Goal: Task Accomplishment & Management: Manage account settings

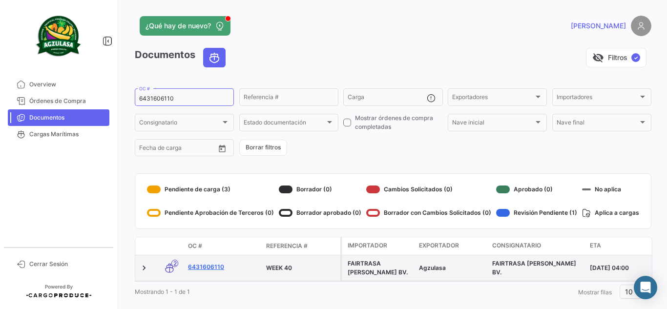
click at [205, 263] on link "6431606110" at bounding box center [223, 267] width 70 height 9
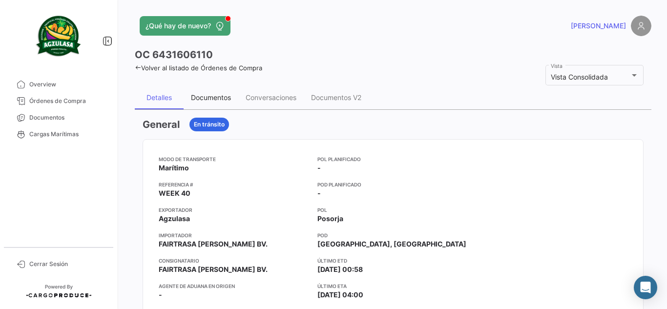
click at [213, 98] on div "Documentos" at bounding box center [211, 97] width 40 height 8
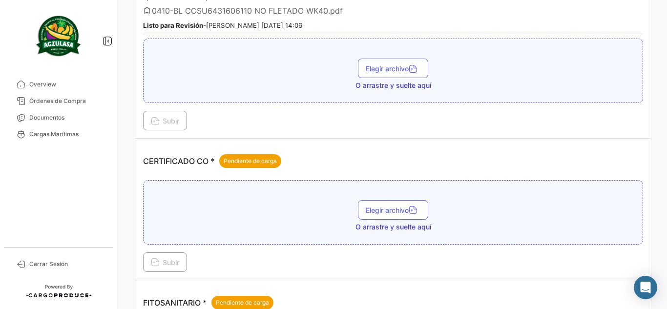
scroll to position [293, 0]
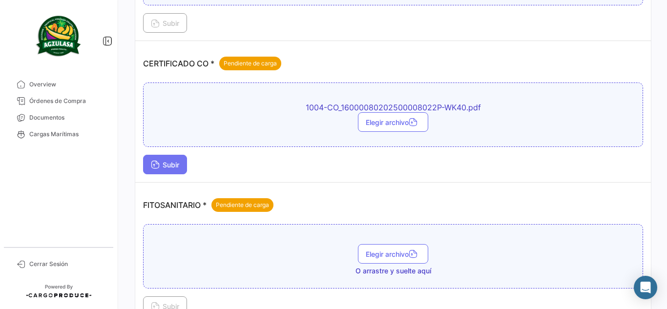
click at [175, 170] on button "Subir" at bounding box center [165, 165] width 44 height 20
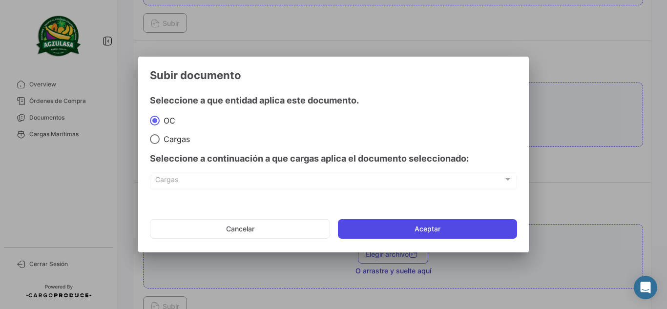
click at [409, 229] on button "Aceptar" at bounding box center [427, 229] width 179 height 20
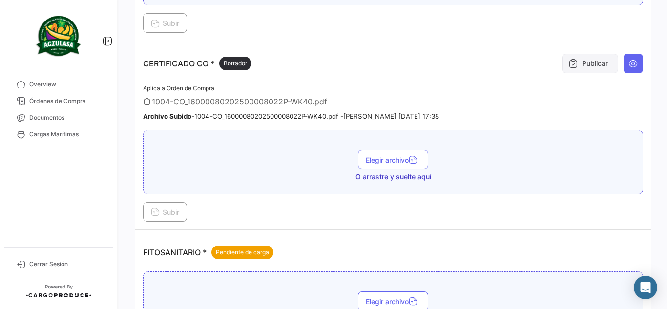
click at [568, 64] on icon at bounding box center [573, 64] width 10 height 10
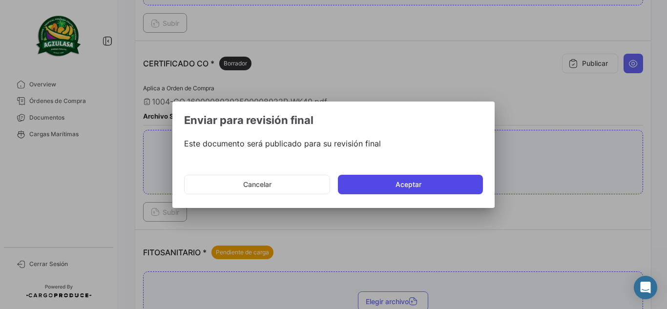
click at [401, 182] on button "Aceptar" at bounding box center [410, 185] width 145 height 20
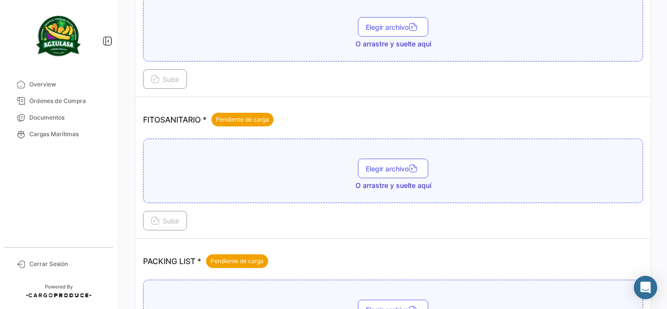
scroll to position [439, 0]
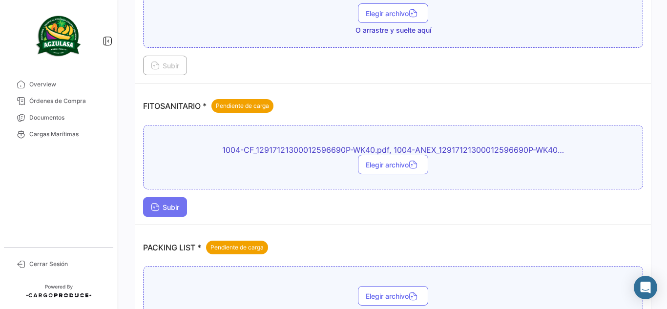
click at [146, 202] on button "Subir" at bounding box center [165, 207] width 44 height 20
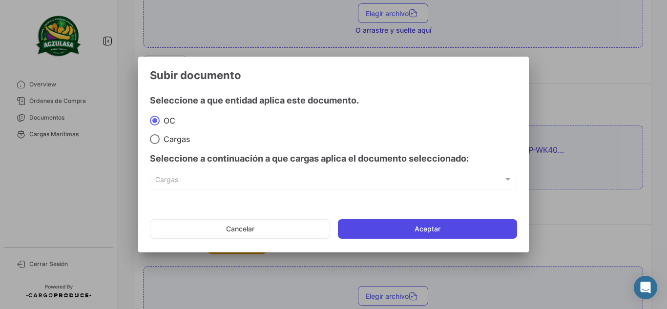
click at [474, 236] on button "Aceptar" at bounding box center [427, 229] width 179 height 20
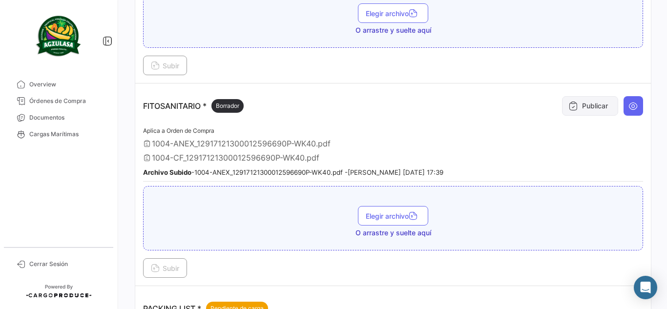
click at [603, 115] on button "Publicar" at bounding box center [590, 106] width 56 height 20
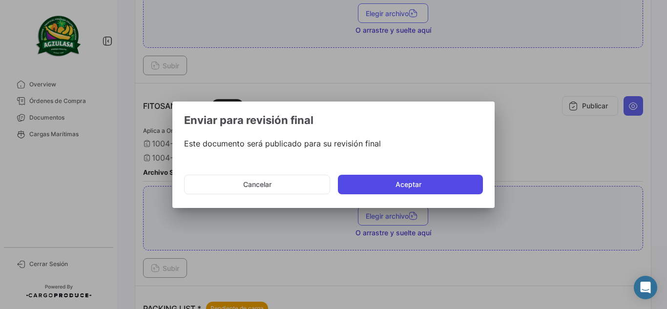
click at [418, 182] on button "Aceptar" at bounding box center [410, 185] width 145 height 20
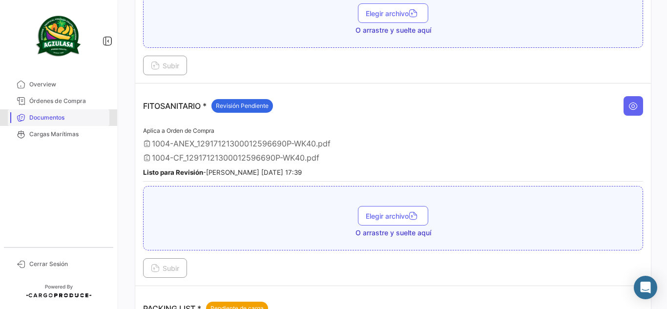
click at [54, 120] on span "Documentos" at bounding box center [67, 117] width 76 height 9
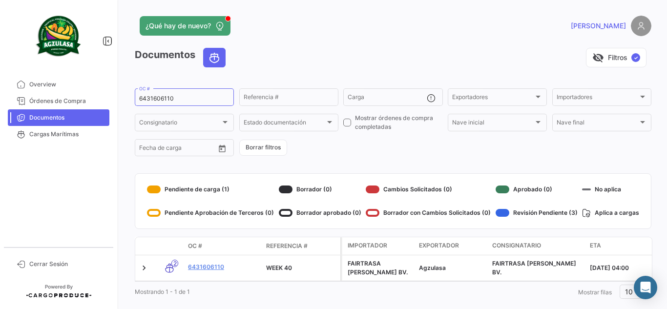
drag, startPoint x: 182, startPoint y: 97, endPoint x: 101, endPoint y: 74, distance: 83.8
click at [102, 74] on mat-sidenav-container "Overview Órdenes de Compra Documentos Cargas Marítimas Cerrar Sesión ¿Qué hay d…" at bounding box center [333, 154] width 667 height 309
paste input "EBKG14277327"
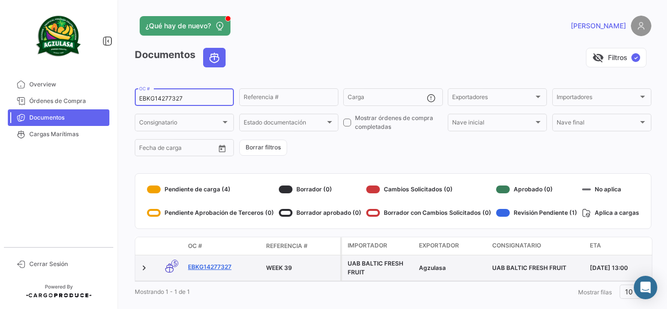
type input "EBKG14277327"
click at [202, 264] on link "EBKG14277327" at bounding box center [223, 267] width 70 height 9
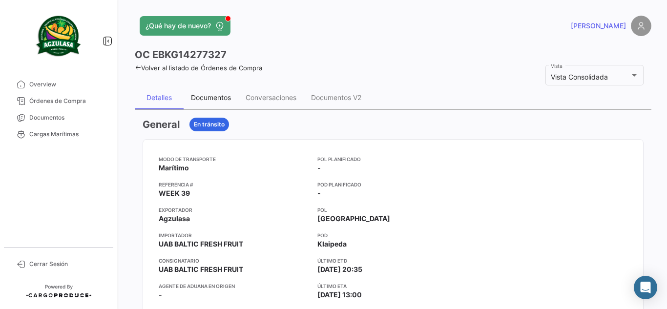
click at [219, 103] on div "Documentos" at bounding box center [211, 97] width 55 height 23
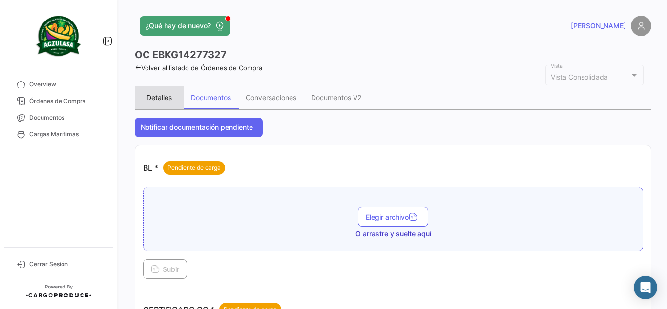
click at [178, 98] on div "Detalles" at bounding box center [159, 97] width 49 height 23
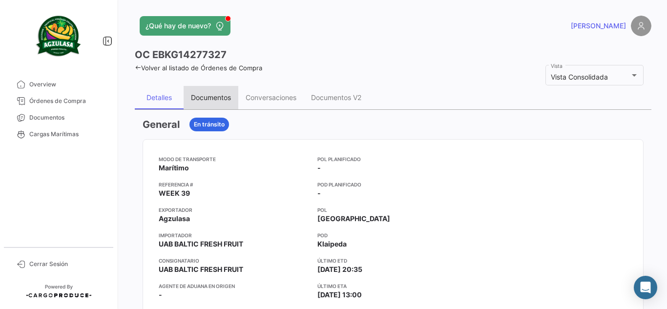
click at [212, 98] on div "Documentos" at bounding box center [211, 97] width 40 height 8
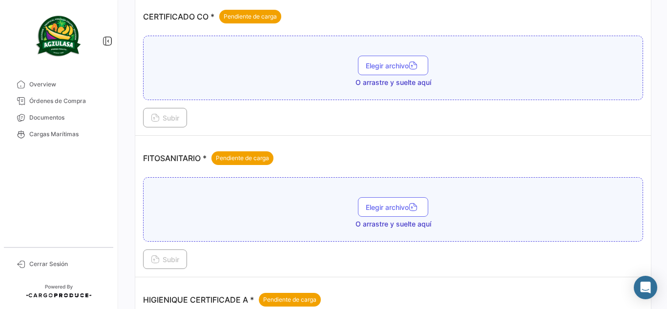
scroll to position [195, 0]
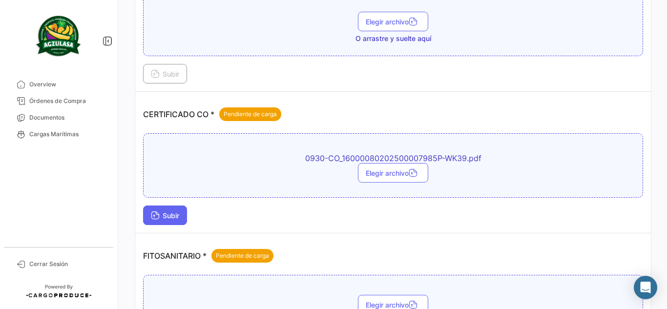
click at [182, 210] on button "Subir" at bounding box center [165, 216] width 44 height 20
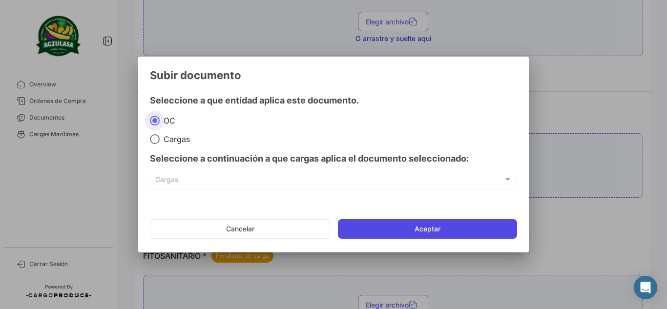
click at [456, 228] on button "Aceptar" at bounding box center [427, 229] width 179 height 20
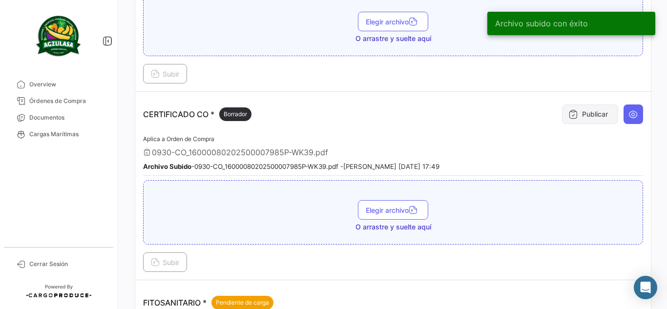
click at [562, 122] on button "Publicar" at bounding box center [590, 114] width 56 height 20
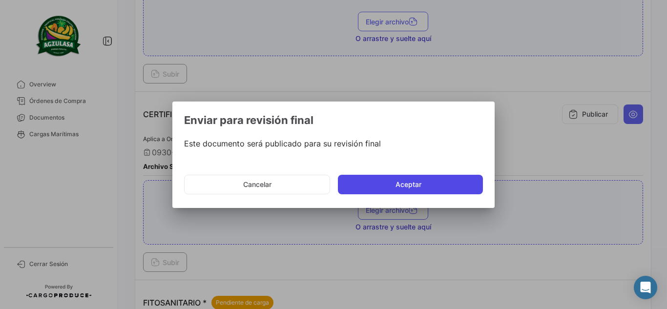
click at [455, 179] on button "Aceptar" at bounding box center [410, 185] width 145 height 20
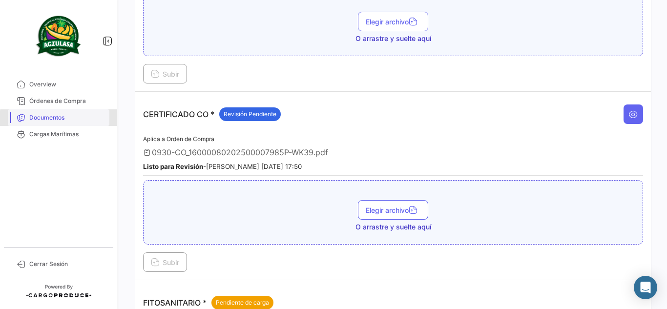
click at [67, 119] on span "Documentos" at bounding box center [67, 117] width 76 height 9
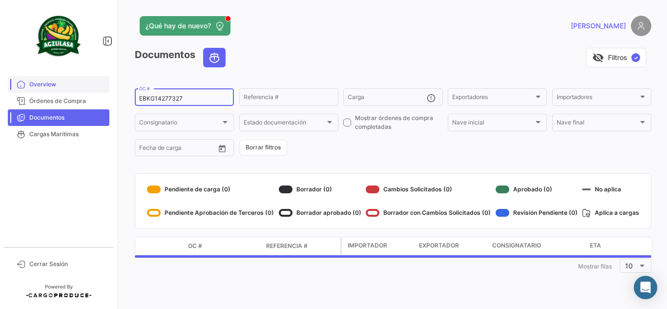
drag, startPoint x: 187, startPoint y: 102, endPoint x: 72, endPoint y: 89, distance: 115.0
click at [73, 89] on mat-sidenav-container "Overview Órdenes de Compra Documentos Cargas Marítimas Cerrar Sesión ¿Qué hay d…" at bounding box center [333, 154] width 667 height 309
paste input "UNIECPBO25360085"
type input "UNIECPBO25360085"
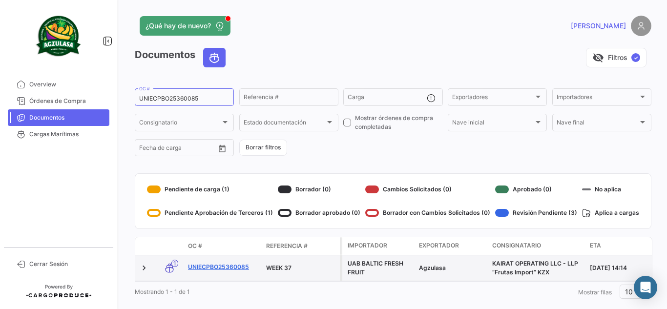
click at [238, 267] on link "UNIECPBO25360085" at bounding box center [223, 267] width 70 height 9
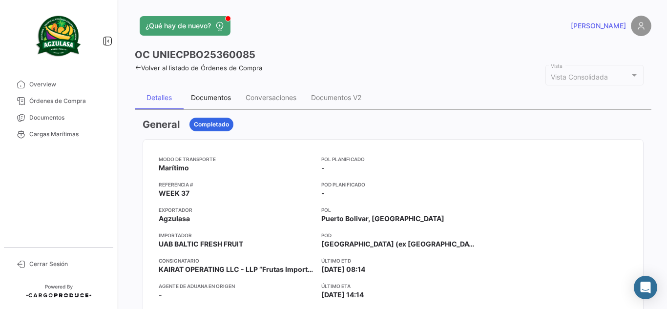
click at [215, 95] on div "Documentos" at bounding box center [211, 97] width 40 height 8
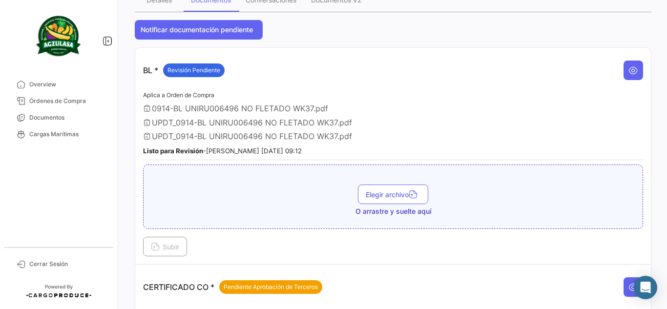
scroll to position [293, 0]
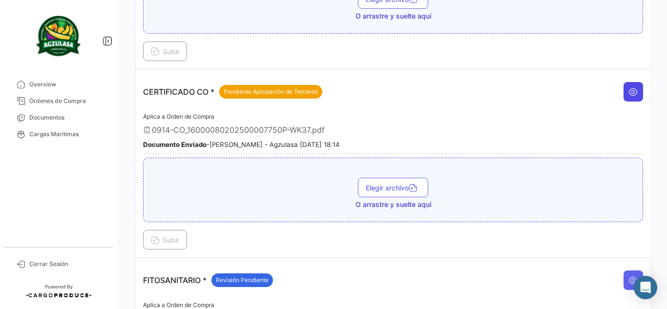
click at [628, 95] on icon at bounding box center [633, 92] width 10 height 10
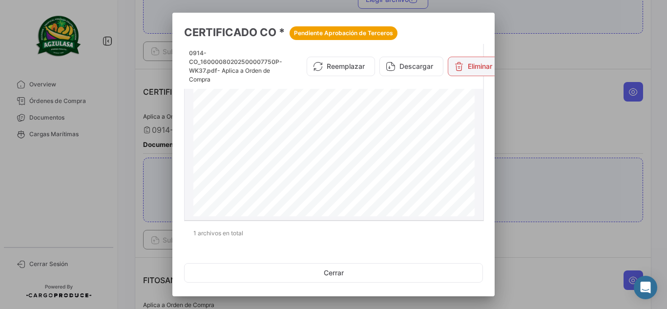
click at [467, 67] on button "Eliminar" at bounding box center [473, 67] width 51 height 20
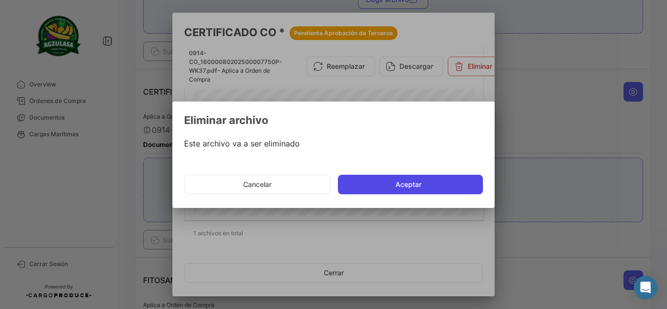
click at [448, 180] on button "Aceptar" at bounding box center [410, 185] width 145 height 20
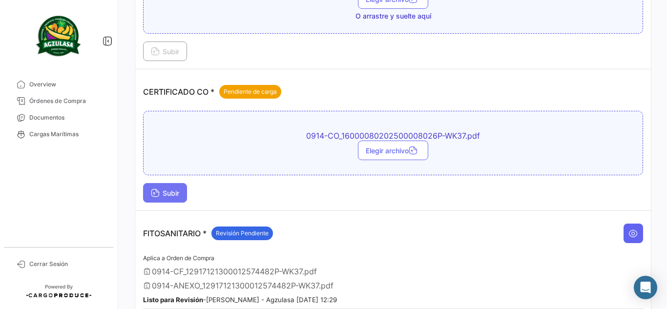
click at [175, 194] on span "Subir" at bounding box center [165, 193] width 28 height 8
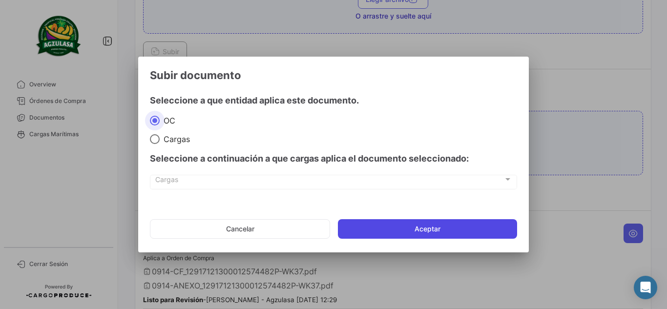
click at [444, 232] on button "Aceptar" at bounding box center [427, 229] width 179 height 20
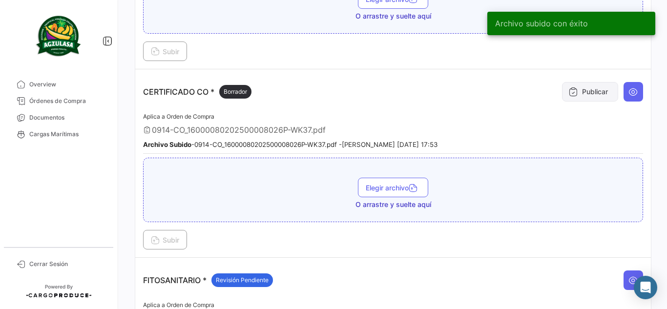
click at [580, 90] on button "Publicar" at bounding box center [590, 92] width 56 height 20
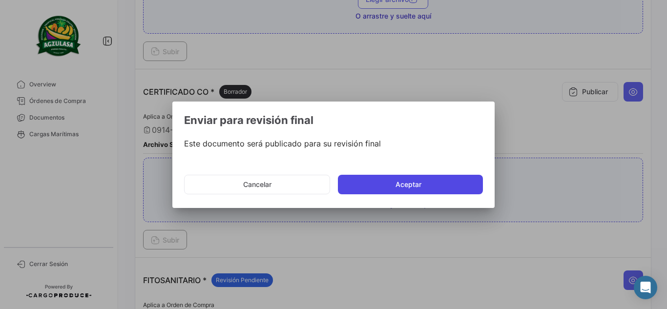
click at [387, 189] on button "Aceptar" at bounding box center [410, 185] width 145 height 20
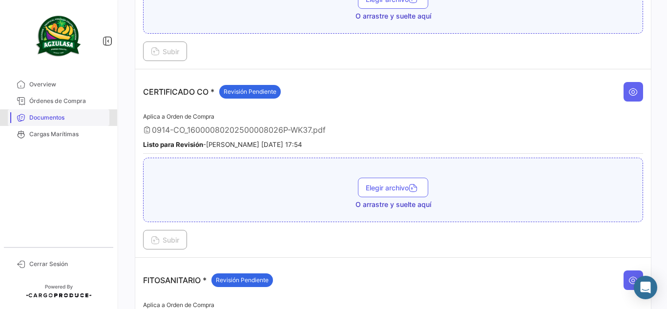
click at [60, 118] on span "Documentos" at bounding box center [67, 117] width 76 height 9
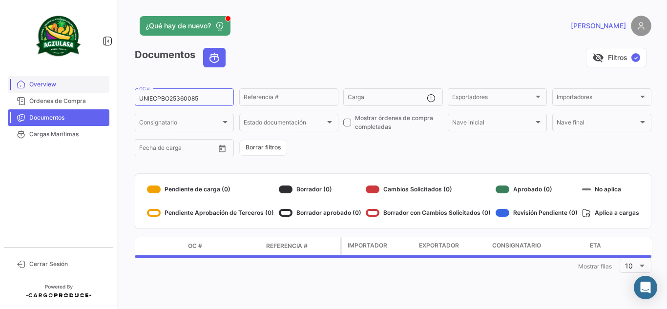
drag, startPoint x: 204, startPoint y: 97, endPoint x: 107, endPoint y: 83, distance: 97.7
click at [107, 83] on mat-sidenav-container "Overview Órdenes de Compra Documentos Cargas Marítimas Cerrar Sesión ¿Qué hay d…" at bounding box center [333, 154] width 667 height 309
paste input "GYE25400053"
click at [357, 68] on div "Documentos visibility_off Filtros ✓" at bounding box center [393, 61] width 517 height 27
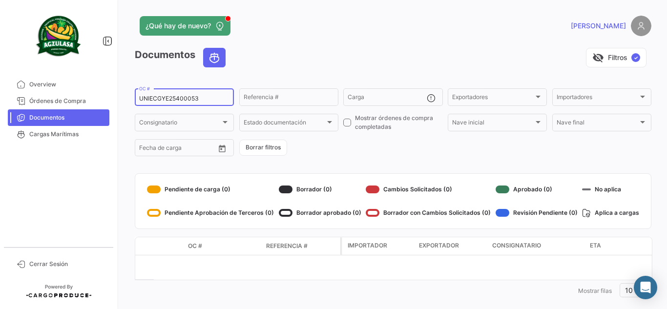
click at [209, 96] on input "UNIECGYE25400053" at bounding box center [184, 98] width 90 height 7
drag, startPoint x: 210, startPoint y: 96, endPoint x: 164, endPoint y: 82, distance: 48.5
click at [164, 82] on app-list-header "Documentos visibility_off Filtros ✓ UNIECGYE25400053 OC # Referencia # Carga Ex…" at bounding box center [393, 103] width 517 height 110
click at [210, 100] on input "UNIECGYE25400053" at bounding box center [184, 98] width 90 height 7
drag, startPoint x: 221, startPoint y: 100, endPoint x: 82, endPoint y: 91, distance: 139.0
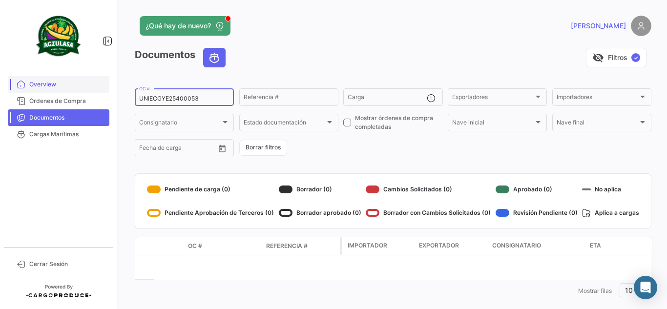
click at [83, 90] on mat-sidenav-container "Overview Órdenes de Compra Documentos Cargas Marítimas Cerrar Sesión ¿Qué hay d…" at bounding box center [333, 154] width 667 height 309
paste input "360105"
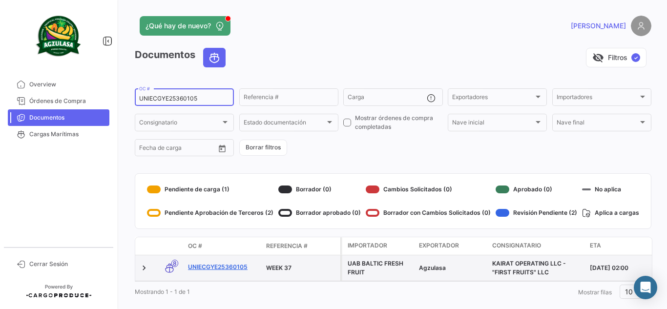
type input "UNIECGYE25360105"
click at [225, 266] on link "UNIECGYE25360105" at bounding box center [223, 267] width 70 height 9
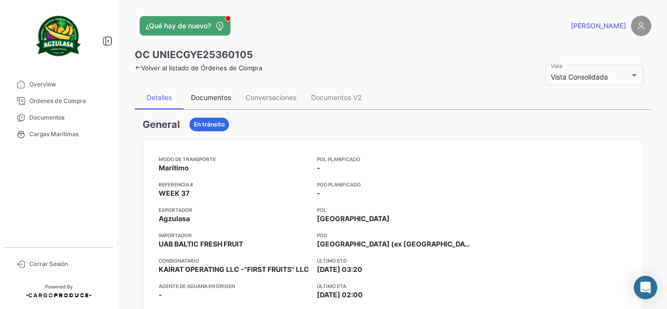
click at [218, 95] on div "Documentos" at bounding box center [211, 97] width 40 height 8
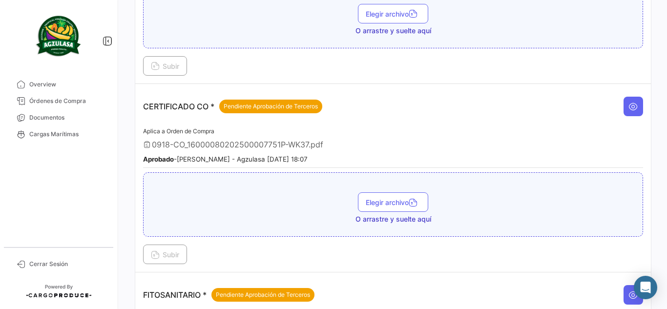
scroll to position [293, 0]
click at [624, 98] on button at bounding box center [634, 106] width 20 height 20
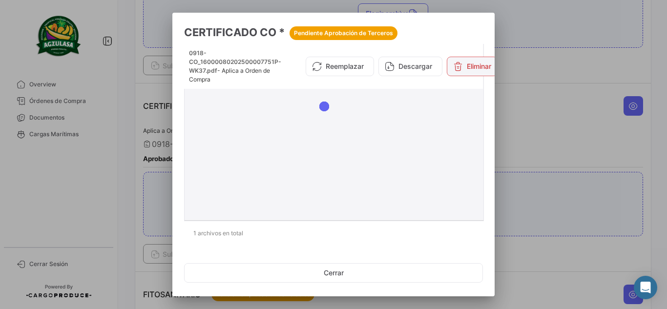
click at [467, 73] on button "Eliminar" at bounding box center [472, 67] width 51 height 20
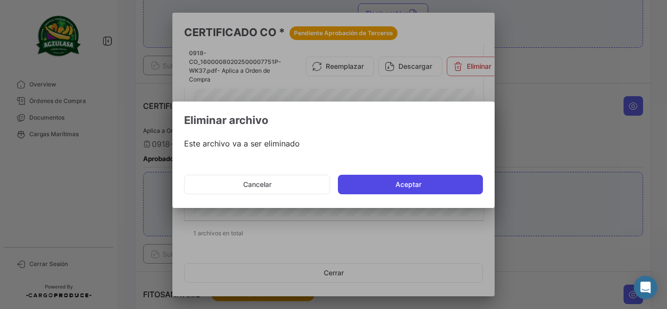
click at [366, 185] on button "Aceptar" at bounding box center [410, 185] width 145 height 20
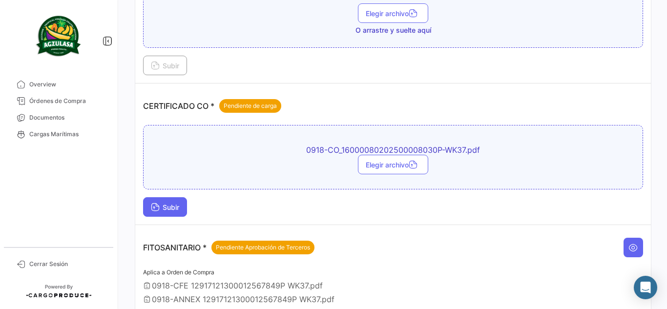
click at [177, 206] on span "Subir" at bounding box center [165, 207] width 28 height 8
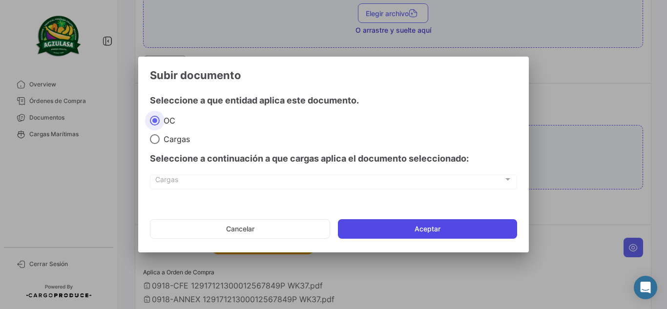
click at [426, 229] on button "Aceptar" at bounding box center [427, 229] width 179 height 20
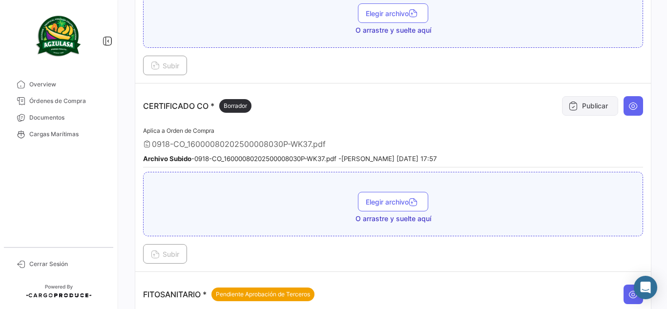
click at [576, 107] on button "Publicar" at bounding box center [590, 106] width 56 height 20
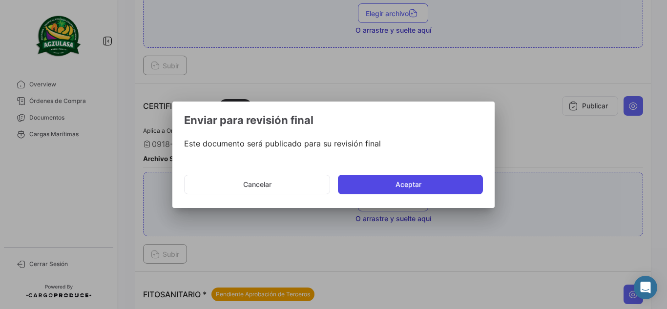
click at [426, 179] on button "Aceptar" at bounding box center [410, 185] width 145 height 20
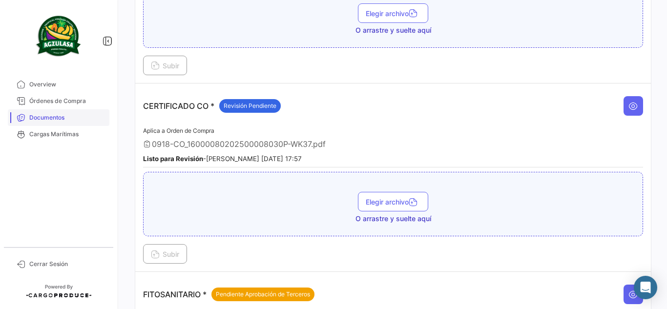
click at [16, 112] on link "Documentos" at bounding box center [59, 117] width 102 height 17
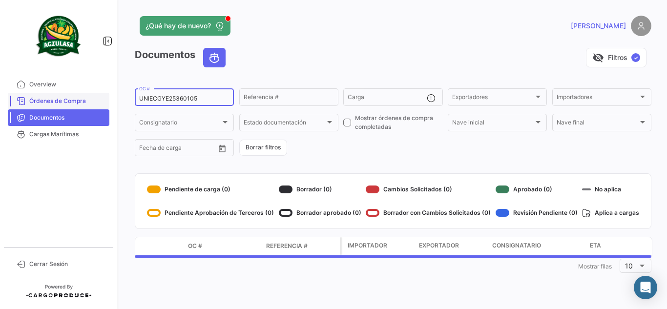
drag, startPoint x: 204, startPoint y: 101, endPoint x: 40, endPoint y: 96, distance: 164.1
click at [40, 96] on mat-sidenav-container "Overview Órdenes de Compra Documentos Cargas Marítimas Cerrar Sesión ¿Qué hay d…" at bounding box center [333, 154] width 667 height 309
click at [332, 75] on div "Documentos visibility_off Filtros ✓" at bounding box center [393, 61] width 517 height 27
